Goal: Task Accomplishment & Management: Manage account settings

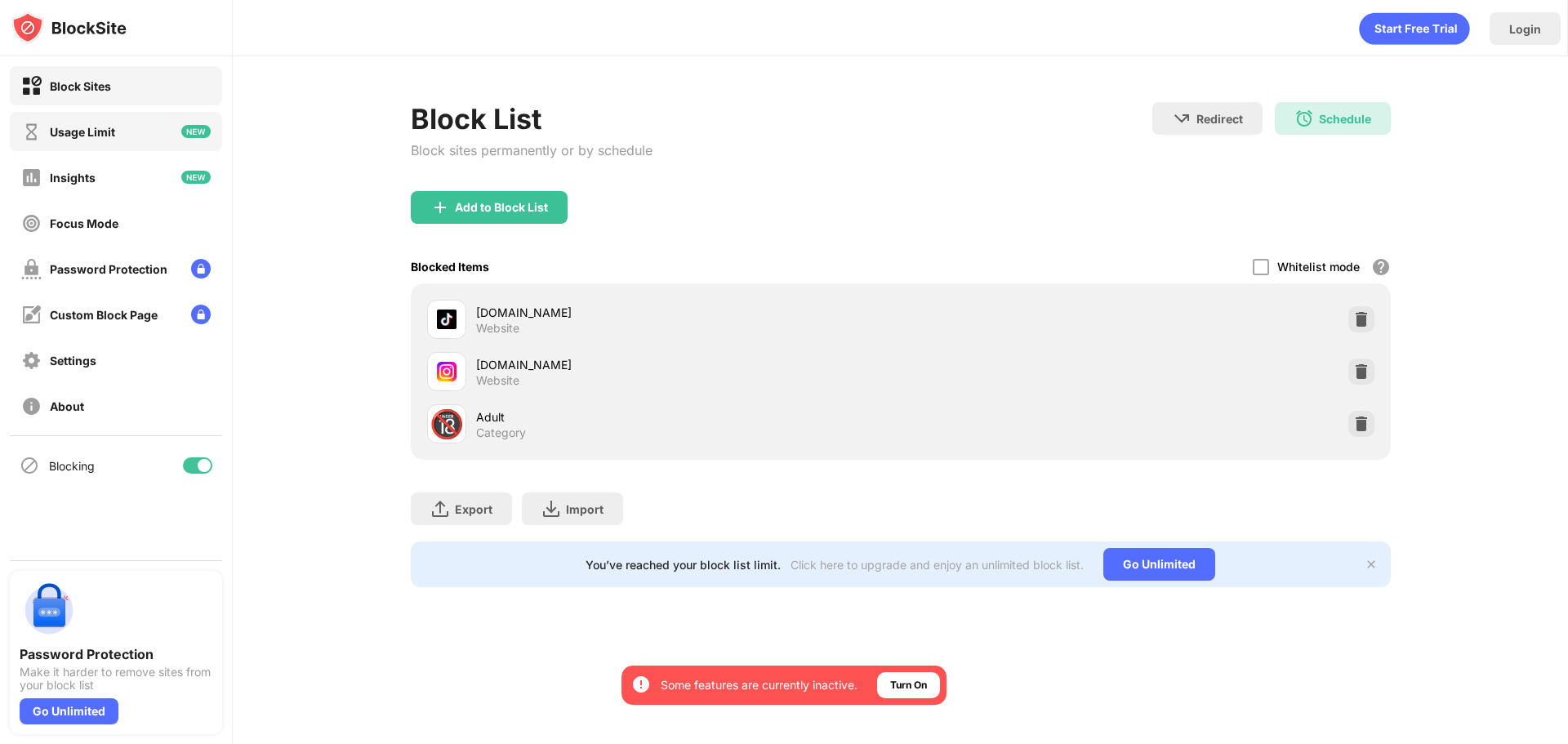
click at [123, 143] on div "Usage Limit" at bounding box center [116, 131] width 212 height 39
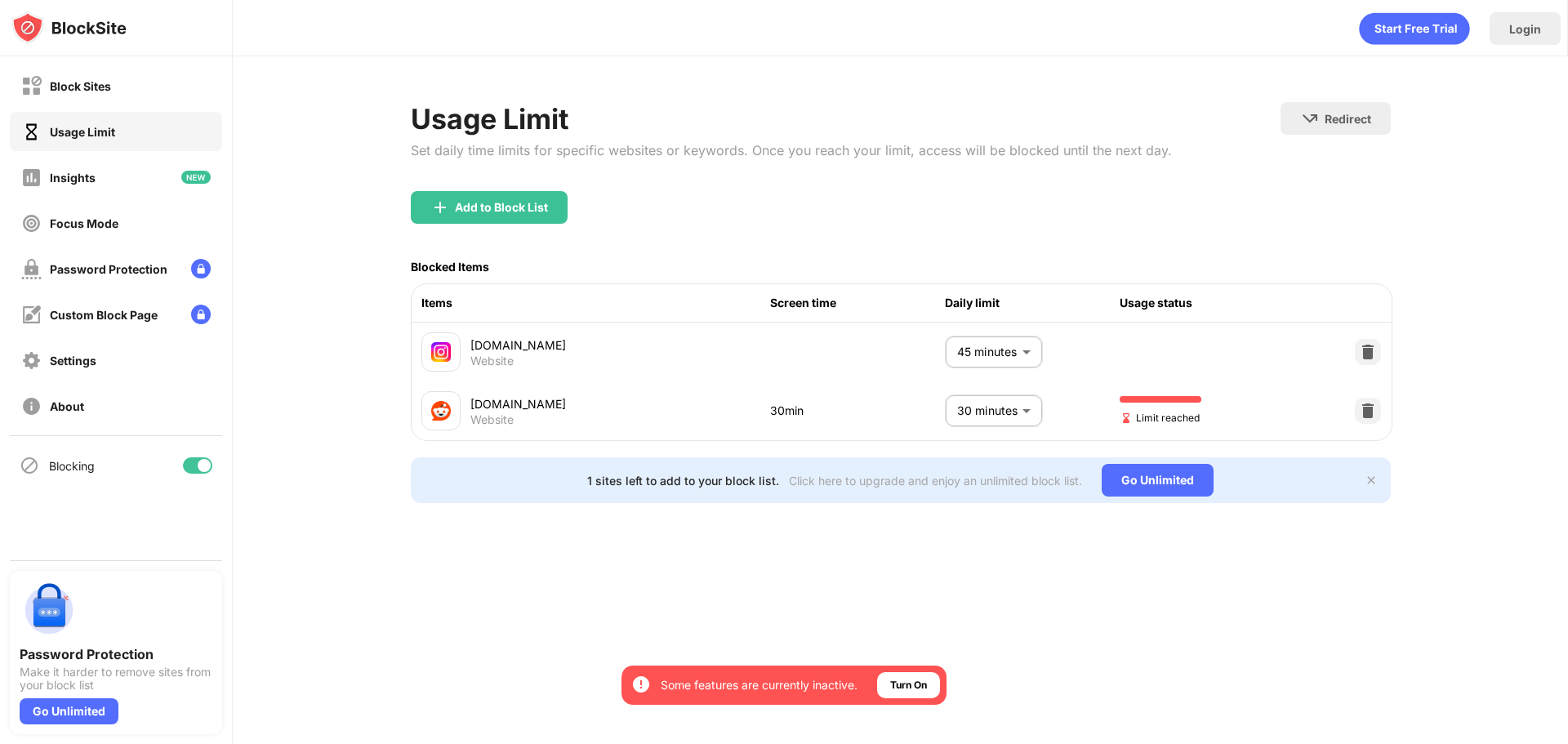
click at [1006, 350] on body "By opting in, you ensure access to all the features and benefits that rely on t…" at bounding box center [784, 372] width 1568 height 744
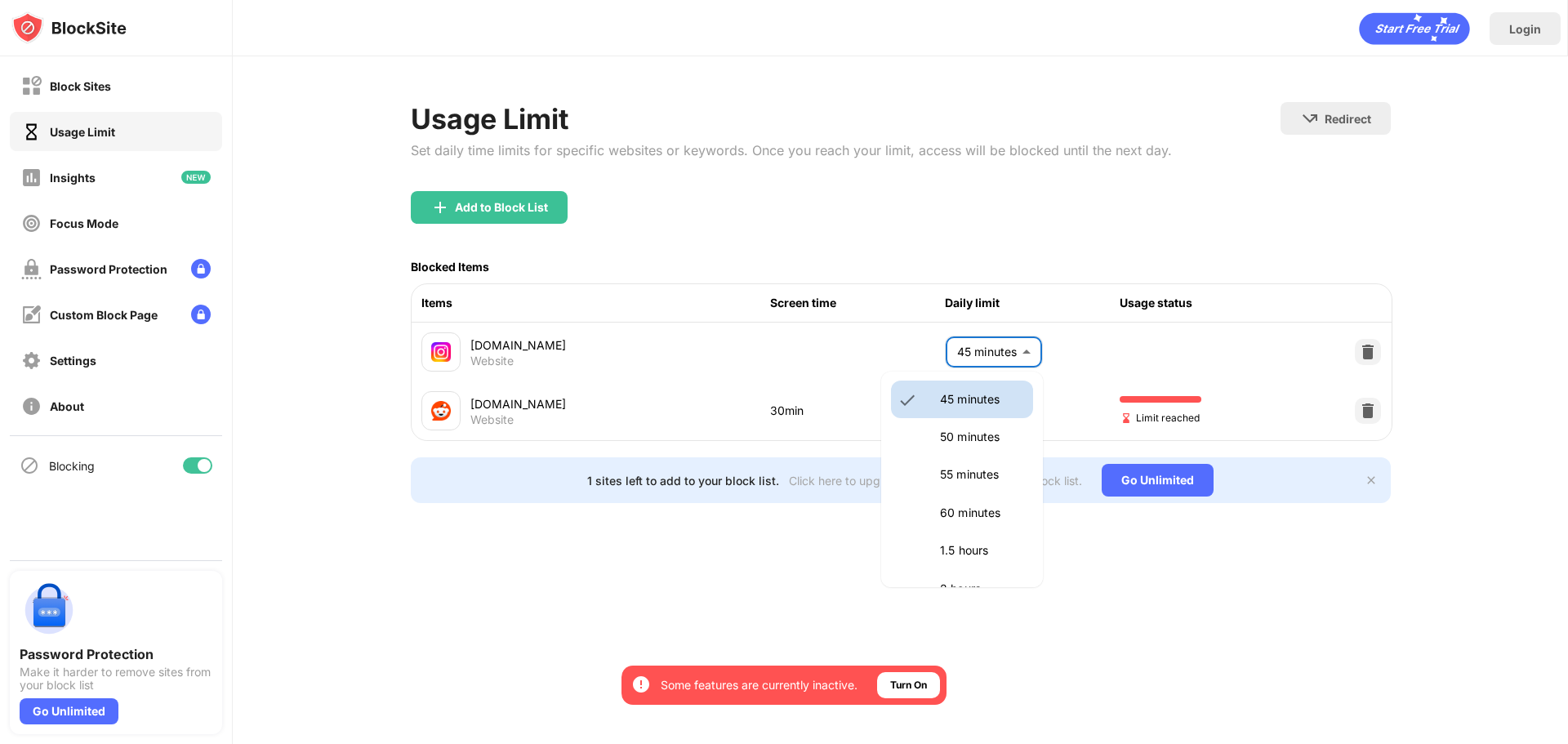
scroll to position [350, 0]
click at [959, 524] on li "60 minutes" at bounding box center [962, 512] width 142 height 38
type input "**"
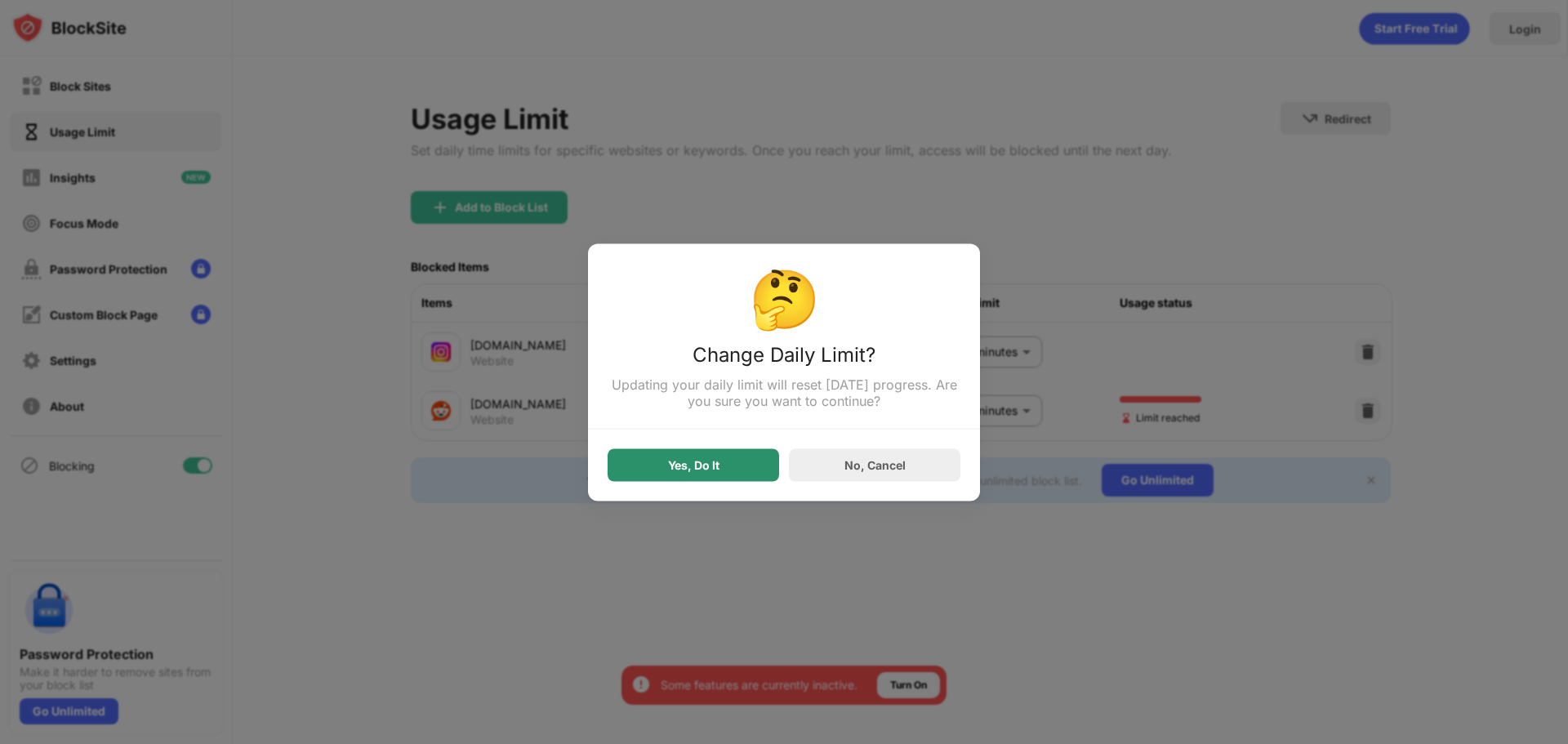
click at [730, 461] on div "Yes, Do It" at bounding box center [693, 465] width 172 height 33
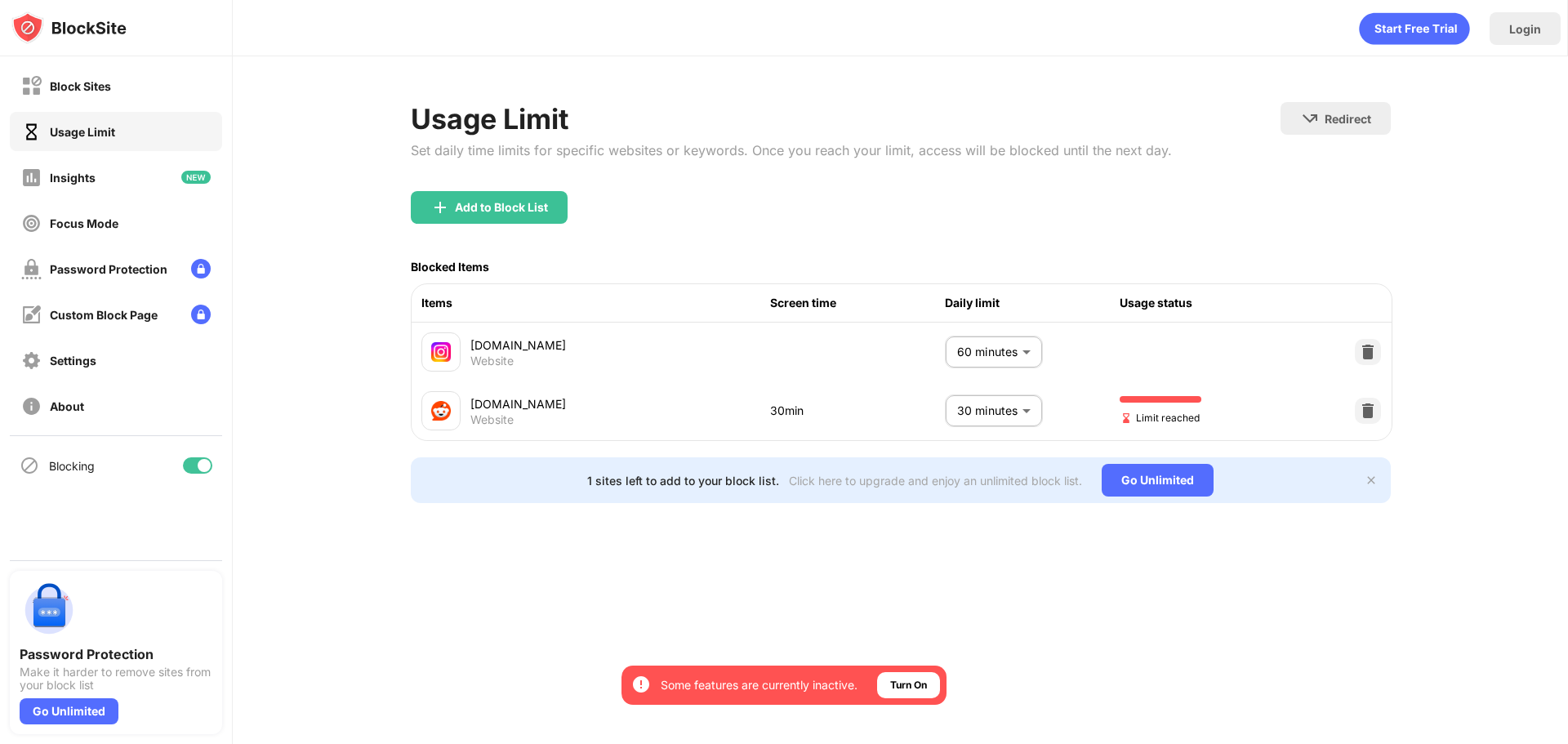
click at [991, 403] on body "By opting in, you ensure access to all the features and benefits that rely on t…" at bounding box center [784, 372] width 1568 height 744
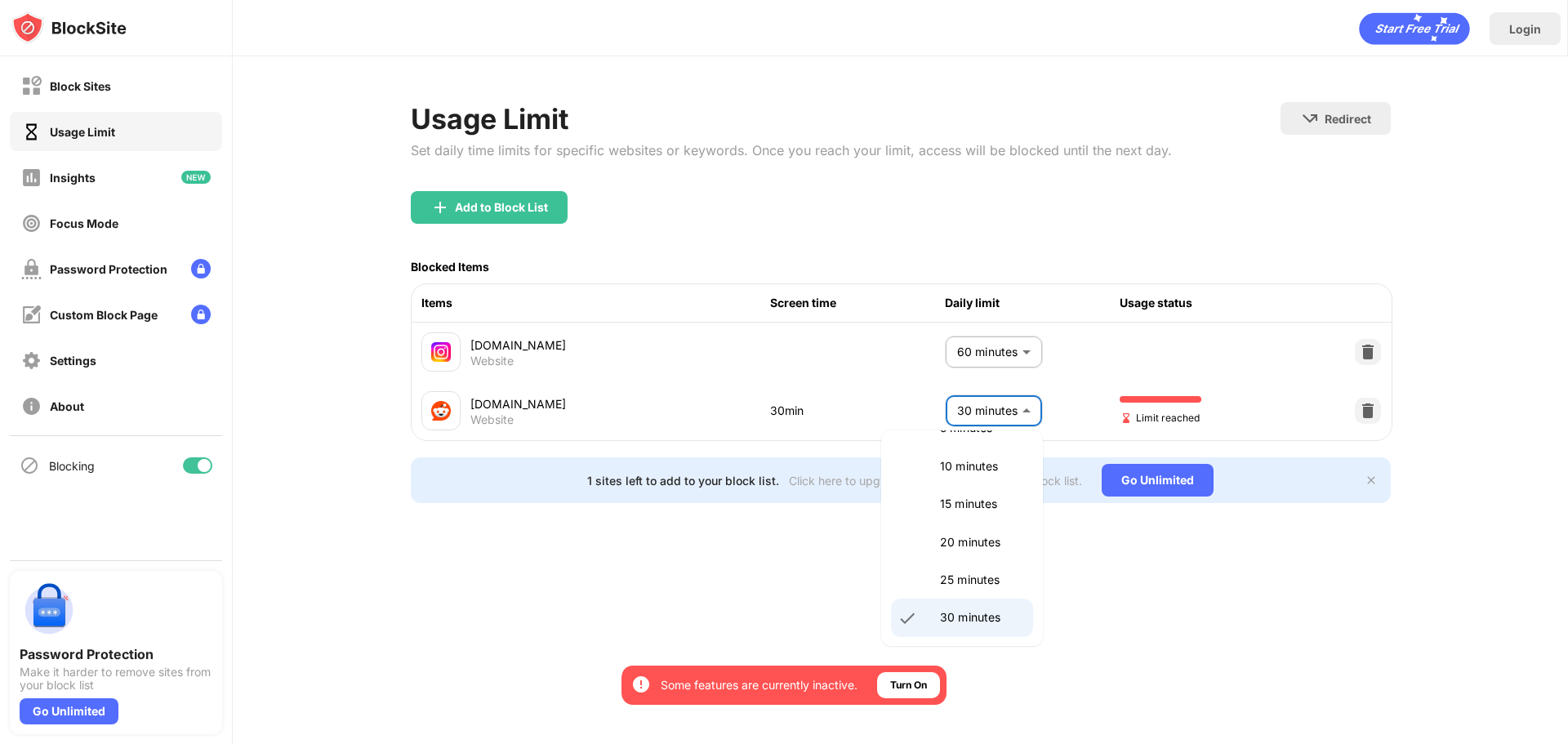
scroll to position [74, 0]
click at [960, 496] on p "15 minutes" at bounding box center [981, 505] width 83 height 18
type input "**"
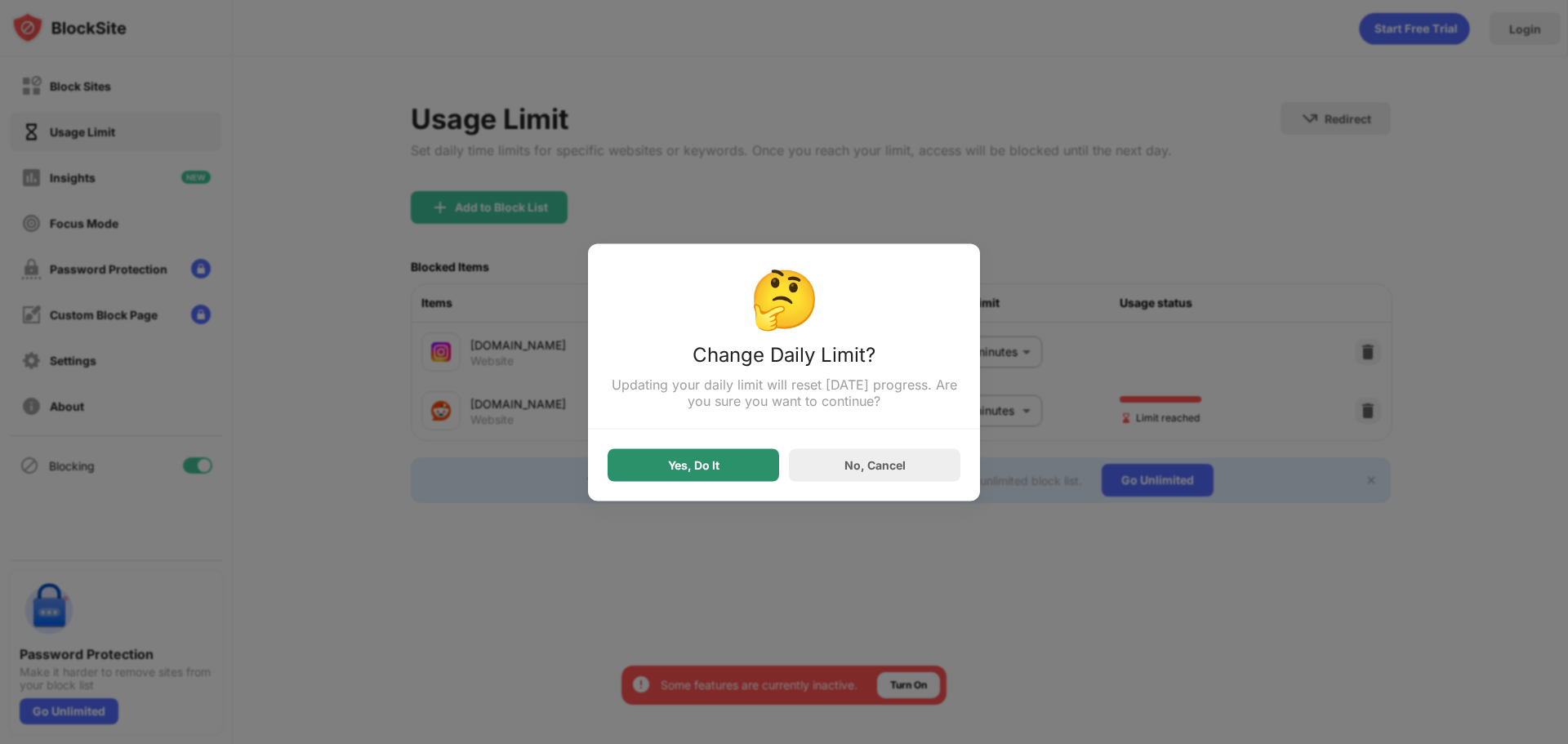
click at [751, 464] on div "Yes, Do It" at bounding box center [693, 465] width 172 height 33
